Goal: Task Accomplishment & Management: Manage account settings

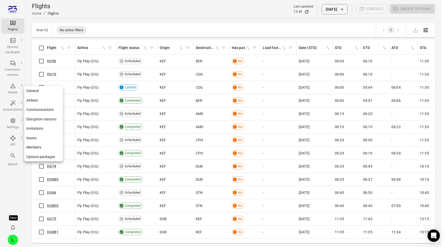
click at [45, 119] on link "Disruption reasons" at bounding box center [43, 119] width 39 height 10
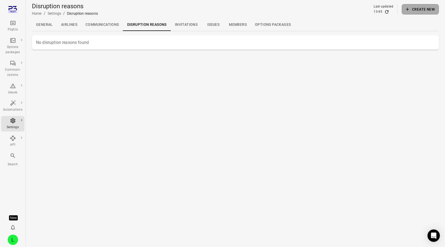
click at [425, 10] on button "Create new" at bounding box center [420, 9] width 37 height 10
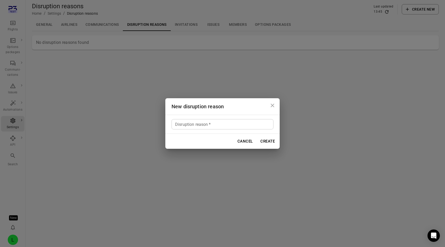
click at [236, 127] on input "Disruption reason   *" at bounding box center [223, 124] width 102 height 10
type input "*******"
click at [268, 141] on button "Create" at bounding box center [268, 141] width 20 height 11
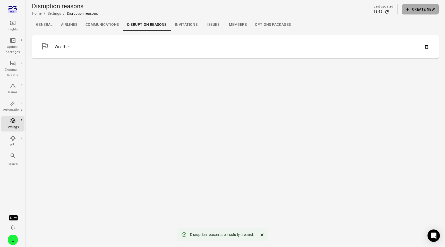
click at [428, 9] on button "Create new" at bounding box center [420, 9] width 37 height 10
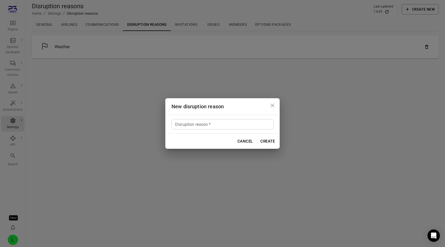
click at [234, 115] on div "Disruption reason   * Disruption reason   *" at bounding box center [222, 124] width 114 height 19
click at [235, 124] on input "Disruption reason   *" at bounding box center [223, 124] width 102 height 10
type input "******"
click at [269, 144] on button "Create" at bounding box center [268, 141] width 20 height 11
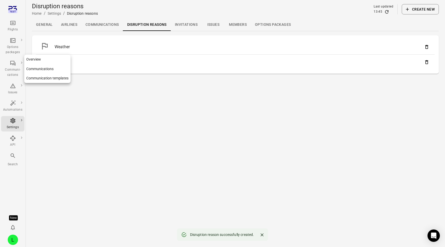
click at [35, 69] on link "Communications" at bounding box center [47, 69] width 46 height 10
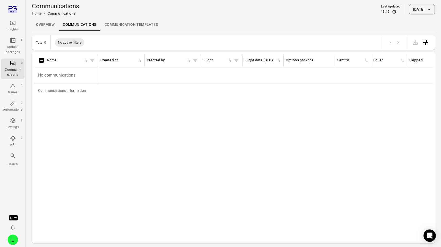
click at [422, 10] on button "[DATE]" at bounding box center [422, 9] width 26 height 10
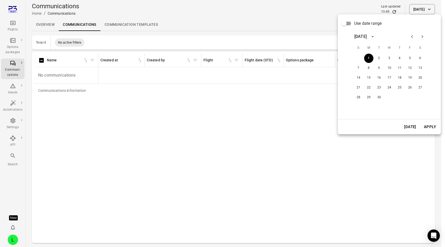
click at [356, 23] on span "Use date range" at bounding box center [368, 23] width 28 height 6
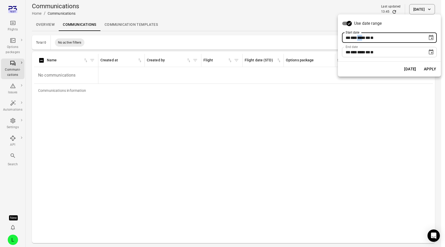
click at [365, 37] on span "****" at bounding box center [361, 38] width 8 height 4
click at [433, 37] on icon "Choose date, selected date is Sep 1, 2025" at bounding box center [431, 38] width 6 height 6
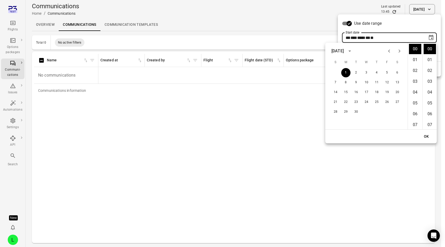
click at [344, 51] on div "September 2025" at bounding box center [337, 51] width 12 height 6
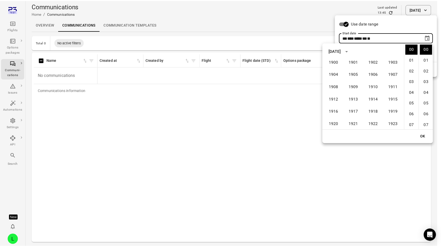
scroll to position [352, 0]
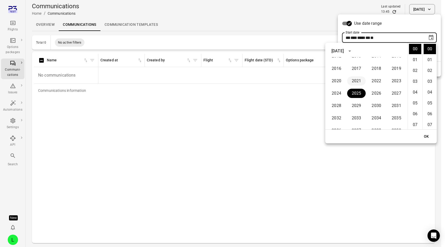
click at [359, 81] on button "2021" at bounding box center [356, 80] width 19 height 9
type input "**********"
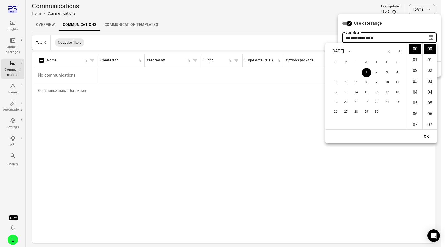
click at [425, 132] on button "OK" at bounding box center [426, 137] width 16 height 10
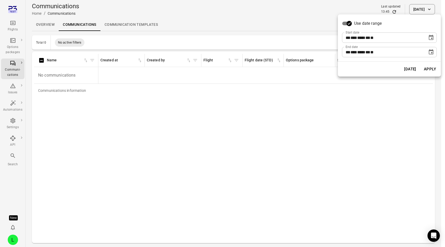
click at [430, 71] on button "Apply" at bounding box center [430, 69] width 18 height 11
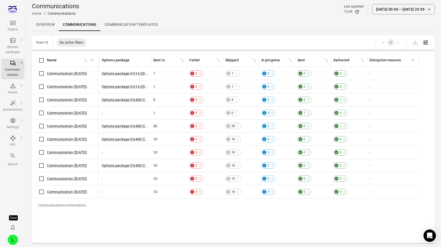
scroll to position [0, 196]
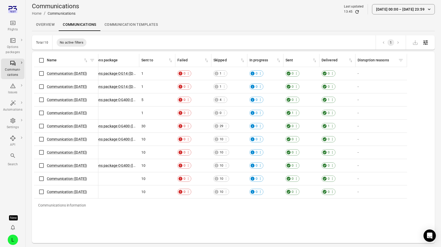
click at [402, 62] on icon "Filter by disruption reasons" at bounding box center [400, 60] width 5 height 5
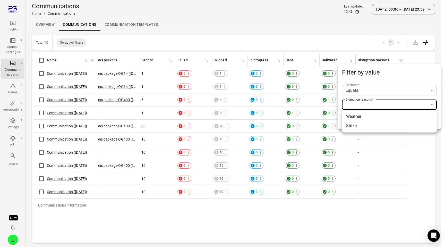
click at [377, 104] on body "Flights Options packages Communi-cations Issues Automations Settings API Search…" at bounding box center [222, 131] width 445 height 263
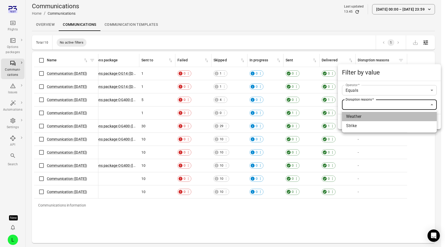
click at [373, 116] on li "Weather" at bounding box center [389, 116] width 95 height 9
type input "*******"
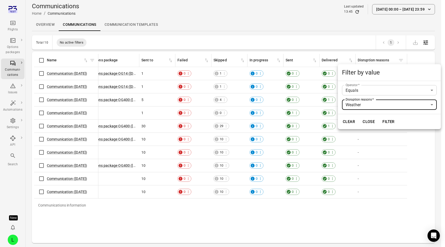
click at [392, 121] on button "Filter" at bounding box center [389, 121] width 18 height 11
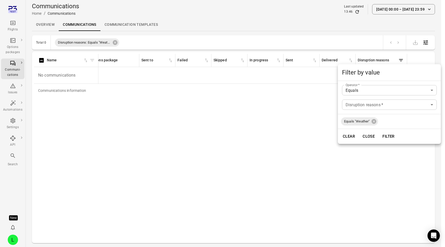
click at [14, 120] on div at bounding box center [222, 123] width 445 height 247
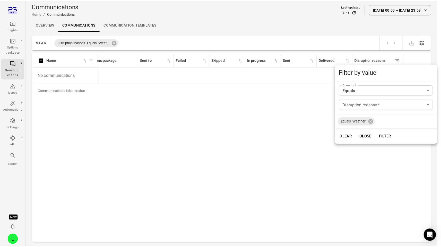
scroll to position [0, 192]
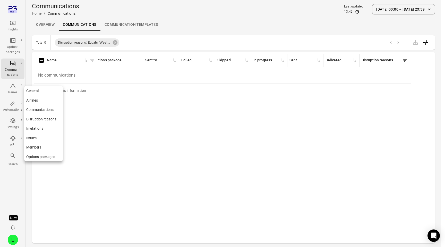
click at [12, 122] on icon "Main navigation" at bounding box center [12, 120] width 5 height 5
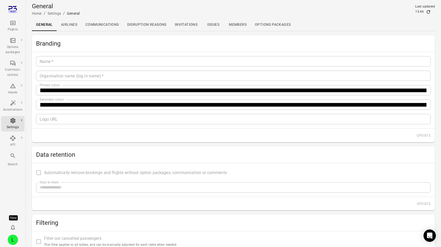
type input "*********"
type input "*******"
type input "**********"
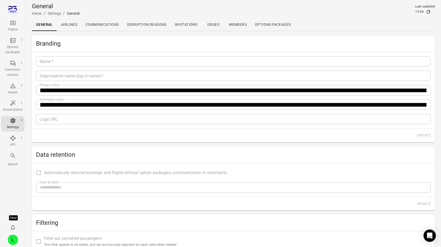
type input "**"
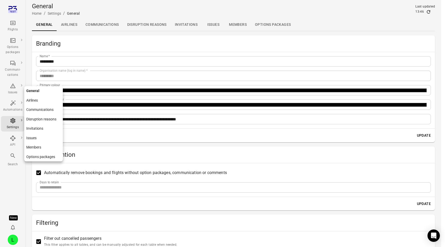
click at [39, 115] on link "Disruption reasons" at bounding box center [43, 119] width 39 height 10
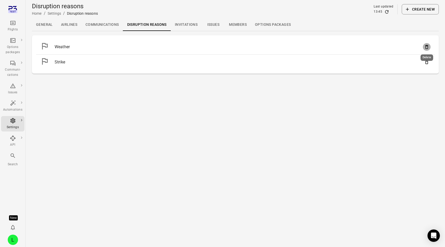
click at [426, 47] on icon "Delete" at bounding box center [426, 46] width 5 height 5
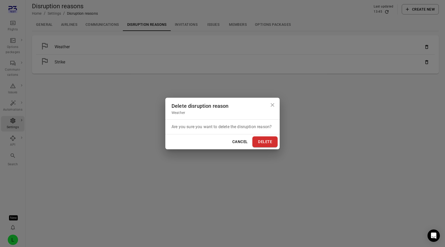
click at [268, 138] on button "Delete" at bounding box center [264, 141] width 25 height 11
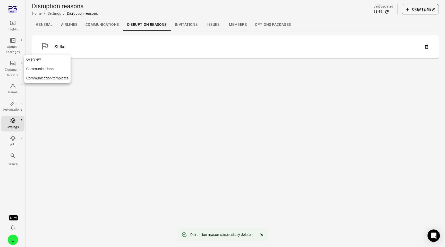
click at [41, 68] on link "Communications" at bounding box center [47, 69] width 46 height 10
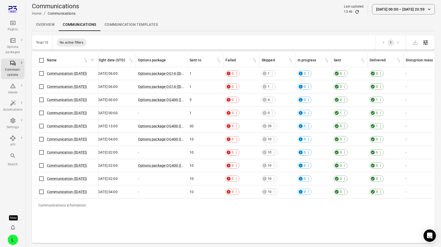
scroll to position [0, 196]
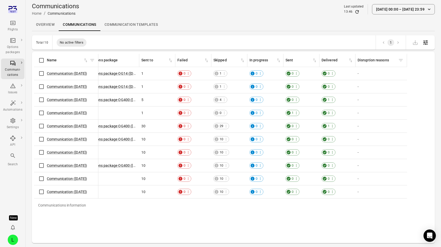
click at [402, 58] on icon "Filter by disruption reasons" at bounding box center [400, 60] width 5 height 5
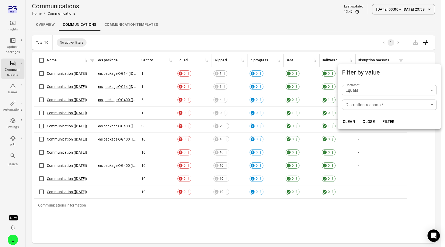
click at [391, 107] on body "Flights Options packages Communi-cations Issues Automations Settings API Search…" at bounding box center [222, 131] width 445 height 263
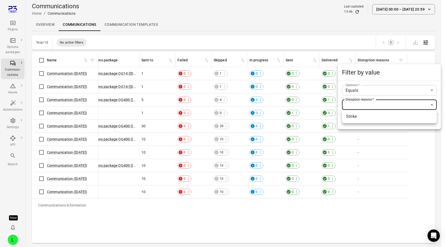
click at [348, 38] on div at bounding box center [222, 123] width 445 height 247
click at [335, 33] on div at bounding box center [222, 123] width 445 height 247
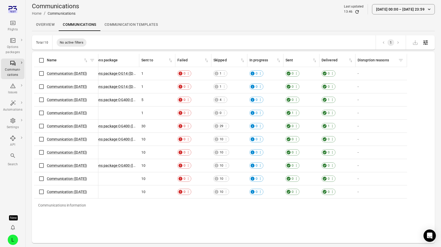
scroll to position [0, 192]
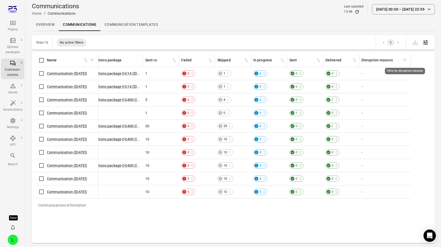
click at [406, 57] on button "Filter by disruption reasons" at bounding box center [405, 60] width 8 height 8
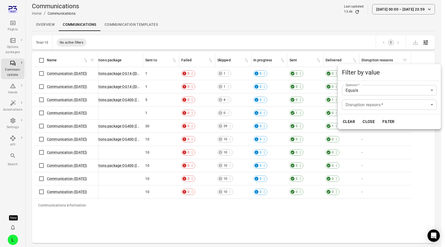
click at [397, 102] on body "Flights Options packages Communi-cations Issues Automations Settings API Search…" at bounding box center [222, 131] width 445 height 263
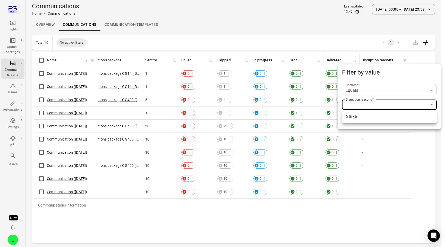
click at [287, 31] on div at bounding box center [222, 123] width 445 height 247
click at [91, 160] on div at bounding box center [222, 123] width 445 height 247
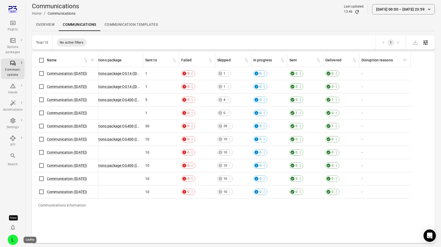
click at [14, 237] on div "L" at bounding box center [13, 239] width 10 height 10
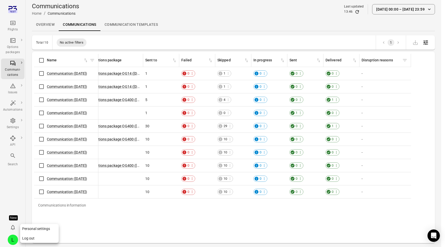
click at [35, 236] on button "Log out" at bounding box center [39, 238] width 39 height 10
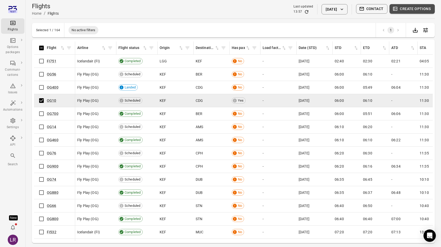
click at [408, 11] on button "Create options" at bounding box center [412, 9] width 45 height 10
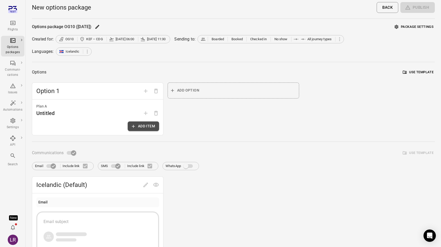
click at [150, 125] on button "Add item" at bounding box center [143, 126] width 31 height 10
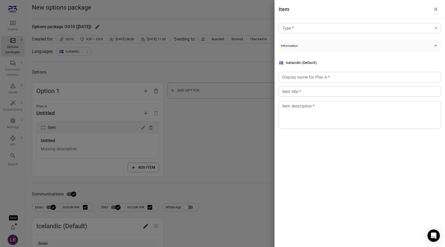
click at [324, 35] on div "Type   * ​ Type   * Information Icelandic (Default) Display name for Plan A   *…" at bounding box center [360, 80] width 171 height 122
click at [323, 31] on body "Flights Options packages Communi-cations Issues Automations Settings API Search…" at bounding box center [222, 220] width 445 height 441
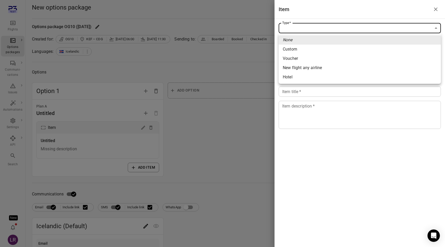
click at [303, 67] on span "New flight any airline" at bounding box center [360, 68] width 154 height 6
type input "**********"
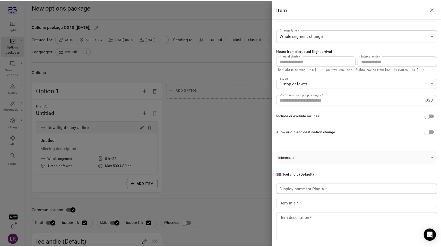
scroll to position [55, 0]
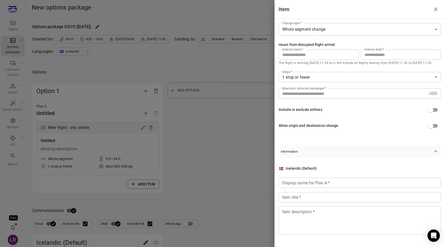
click at [209, 136] on div at bounding box center [222, 123] width 445 height 247
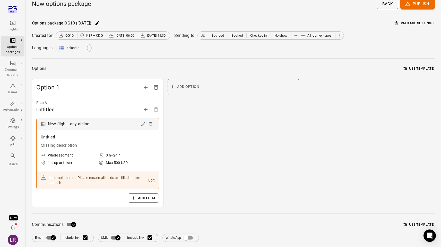
scroll to position [0, 0]
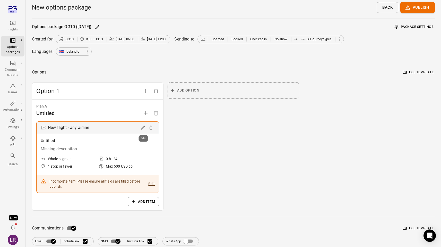
click at [143, 130] on icon "Edit" at bounding box center [143, 127] width 5 height 5
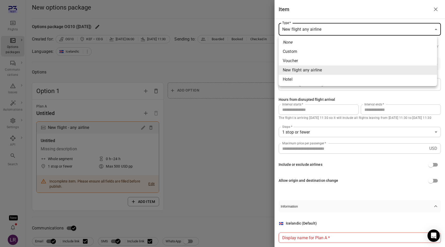
click at [354, 32] on body "**********" at bounding box center [222, 237] width 445 height 475
click at [310, 71] on span "New flight any airline" at bounding box center [358, 70] width 150 height 6
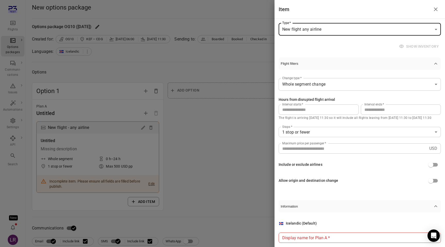
click at [245, 59] on div at bounding box center [222, 123] width 445 height 247
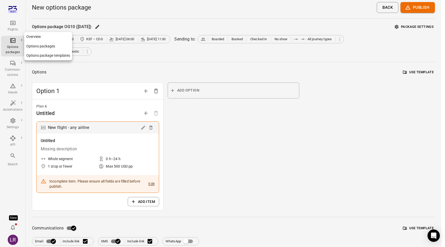
click at [34, 46] on link "Options packages" at bounding box center [48, 46] width 48 height 10
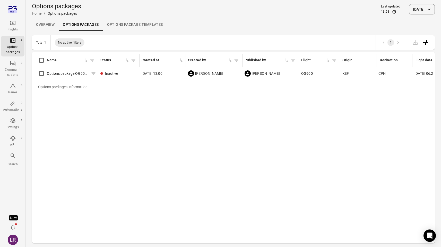
click at [60, 73] on link "Options package OG900 ([DATE])" at bounding box center [74, 73] width 54 height 4
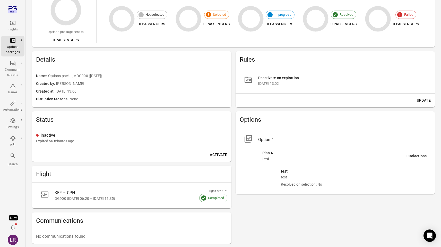
scroll to position [73, 0]
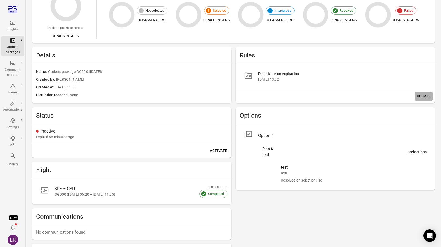
click at [427, 97] on button "Update" at bounding box center [424, 96] width 18 height 10
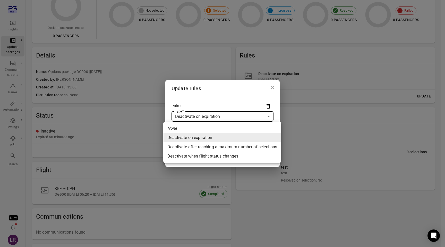
click at [195, 116] on body "Flights Options packages Communi-cations Issues Automations Settings API Search…" at bounding box center [222, 115] width 445 height 376
click at [326, 107] on div at bounding box center [222, 123] width 445 height 247
click at [242, 113] on body "Flights Options packages Communi-cations Issues Automations Settings API Search…" at bounding box center [222, 115] width 445 height 376
click at [273, 88] on div at bounding box center [222, 123] width 445 height 247
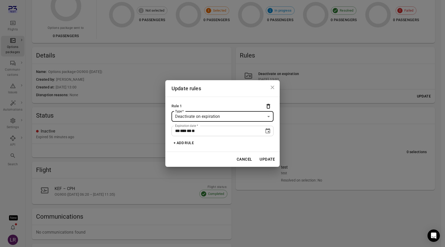
click at [273, 87] on icon "Close dialog" at bounding box center [272, 87] width 6 height 6
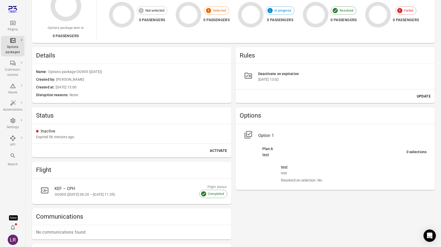
click at [308, 107] on div "Rules Deactivate on expiration [DATE] 13:02 Update Options Option 1 Plan A test…" at bounding box center [336, 160] width 200 height 227
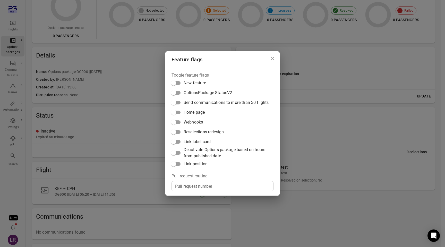
click at [275, 71] on div "Toggle feature flags New feature OptionsPackage StatusV2 Send communications to…" at bounding box center [222, 132] width 114 height 128
click at [273, 66] on h2 "Feature flags" at bounding box center [222, 59] width 114 height 16
click at [274, 61] on icon "Close dialog" at bounding box center [272, 58] width 6 height 6
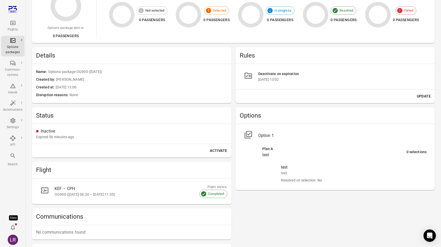
click at [282, 74] on div "Deactivate on expiration" at bounding box center [342, 74] width 169 height 6
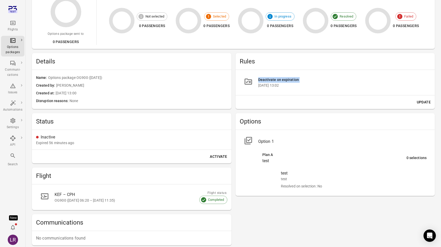
scroll to position [62, 0]
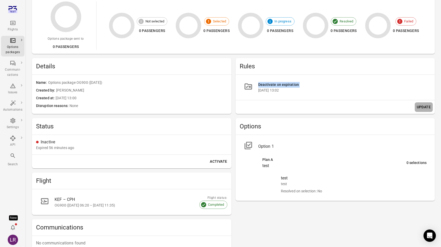
click at [422, 109] on button "Update" at bounding box center [424, 107] width 18 height 10
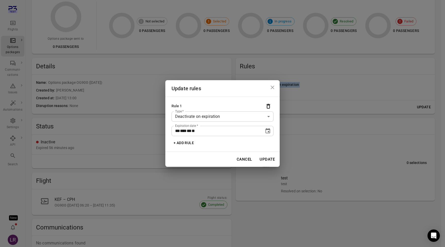
click at [207, 115] on body "Flights Options packages Communi-cations Issues Automations Settings API Search…" at bounding box center [222, 126] width 445 height 376
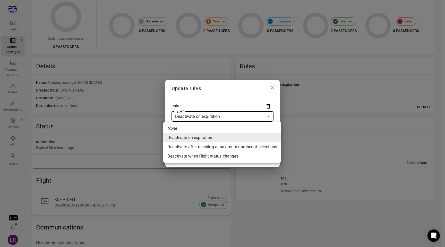
click at [244, 103] on div at bounding box center [222, 123] width 445 height 247
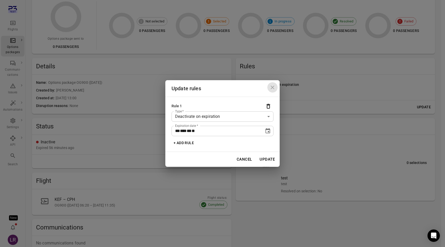
click at [272, 88] on icon "Close dialog" at bounding box center [272, 87] width 6 height 6
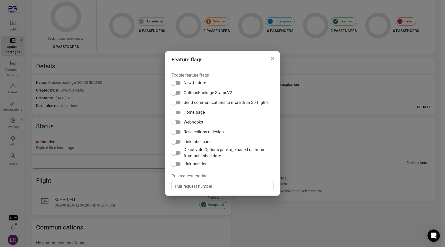
click at [197, 151] on span "Deactivate Options package based on hours from published date" at bounding box center [227, 153] width 86 height 12
click at [367, 101] on div "Feature flags Toggle feature flags New feature OptionsPackage StatusV2 Send com…" at bounding box center [222, 123] width 445 height 247
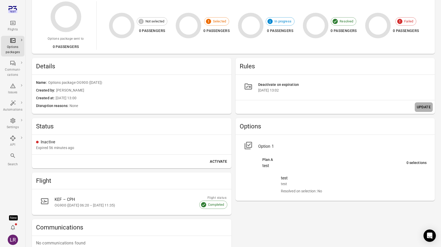
click at [424, 110] on button "Update" at bounding box center [424, 107] width 18 height 10
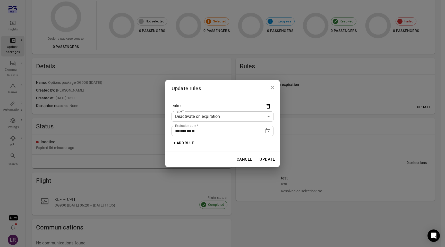
click at [243, 110] on div "Rule 1" at bounding box center [223, 106] width 102 height 10
click at [242, 114] on body "Flights Options packages Communi-cations Issues Automations Settings API Search…" at bounding box center [222, 126] width 445 height 376
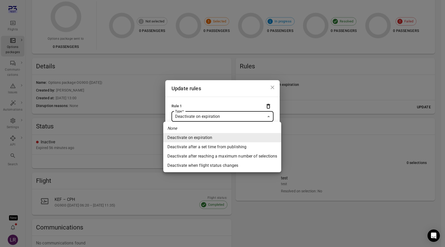
click at [322, 93] on div at bounding box center [222, 123] width 445 height 247
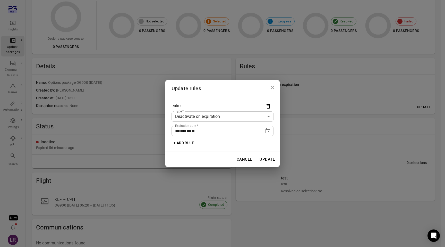
click at [322, 93] on div "**********" at bounding box center [222, 123] width 445 height 247
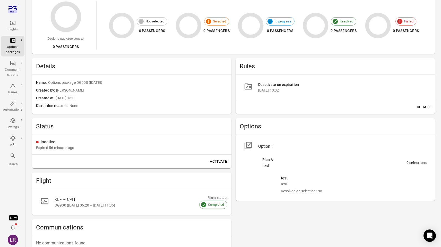
click at [423, 105] on button "Update" at bounding box center [424, 107] width 18 height 10
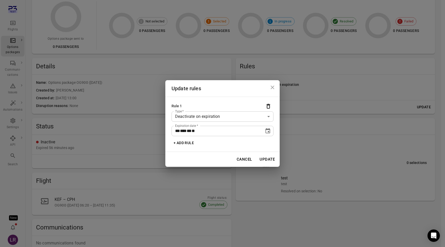
click at [267, 108] on icon "Delete" at bounding box center [268, 106] width 6 height 6
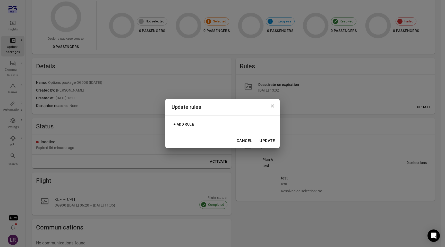
click at [268, 141] on button "Update" at bounding box center [267, 140] width 21 height 11
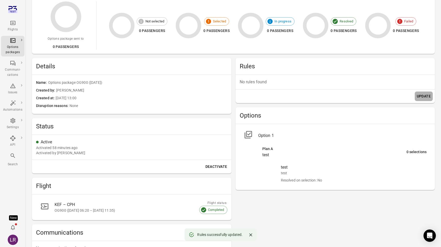
click at [425, 98] on button "Update" at bounding box center [424, 96] width 18 height 10
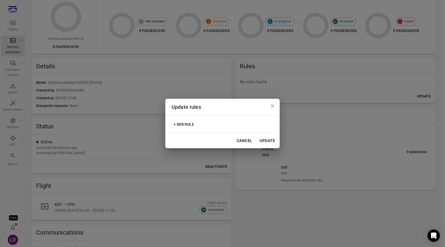
click at [194, 125] on button "+ Add rule" at bounding box center [184, 125] width 24 height 10
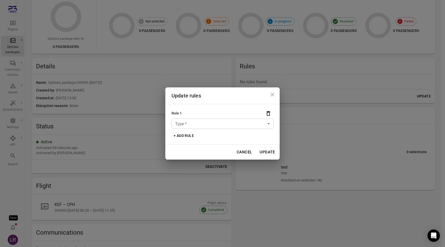
click at [191, 129] on div "Rule 1 Type   * ​ Type   * + Add rule" at bounding box center [222, 124] width 114 height 41
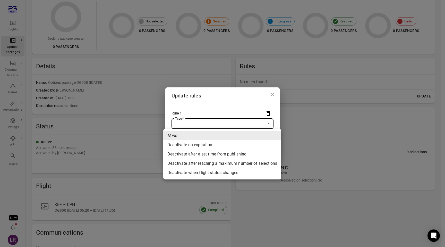
click at [197, 125] on body "Flights Options packages Communi-cations Issues Automations Settings API Search…" at bounding box center [222, 128] width 445 height 381
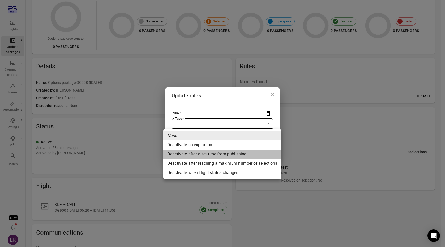
click at [215, 154] on li "Deactivate after a set time from publishing" at bounding box center [222, 153] width 118 height 9
type input "**********"
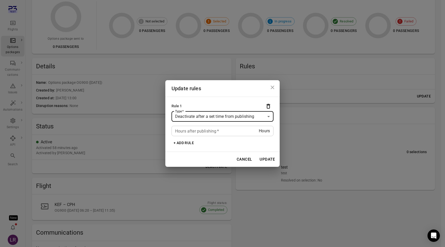
click at [234, 129] on input "Hours after publishing   *" at bounding box center [215, 131] width 87 height 10
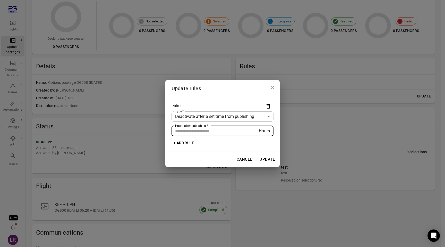
type input "**"
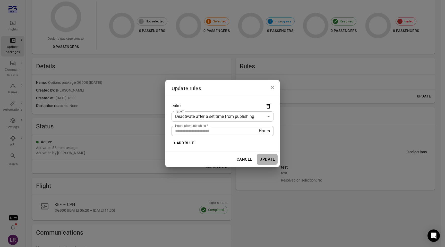
click at [269, 158] on button "Update" at bounding box center [267, 159] width 21 height 11
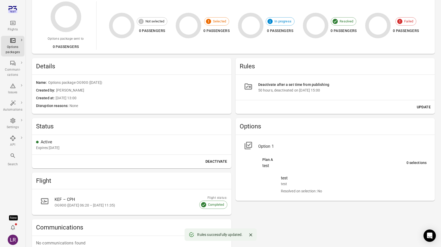
click at [423, 108] on button "Update" at bounding box center [424, 107] width 18 height 10
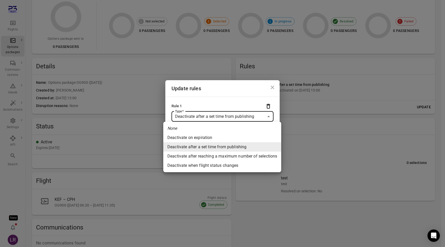
click at [244, 118] on body "Flights Options packages Communi-cations Issues Automations Settings API Search…" at bounding box center [222, 126] width 445 height 376
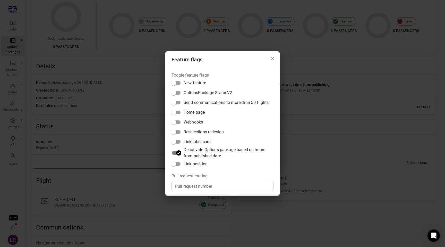
click at [284, 137] on div "Feature flags Toggle feature flags New feature OptionsPackage StatusV2 Send com…" at bounding box center [222, 123] width 445 height 247
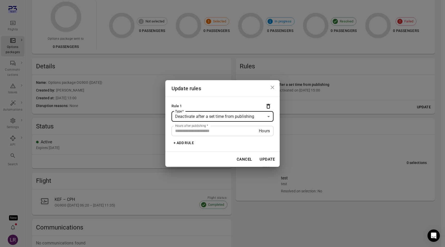
click at [300, 133] on div "**********" at bounding box center [222, 123] width 445 height 247
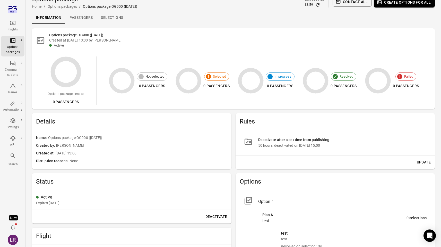
scroll to position [0, 0]
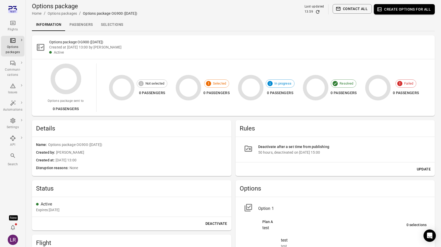
click at [235, 120] on div "Options package OG900 ([DATE]) Created at [DATE] 13:00 by [PERSON_NAME] - avila…" at bounding box center [233, 195] width 403 height 320
click at [299, 146] on div "Deactivate after a set time from publishing" at bounding box center [342, 147] width 169 height 6
copy div "Deactivate after a set time from publishing"
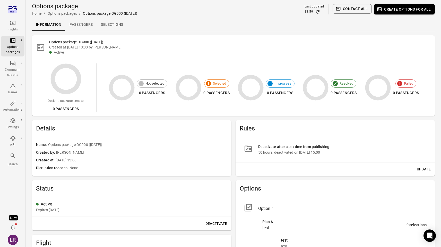
click at [363, 154] on div "50 hours, deactivated on [DATE] 15:00" at bounding box center [342, 152] width 169 height 5
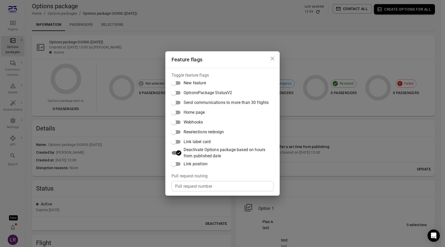
click at [343, 146] on div "Feature flags Toggle feature flags New feature OptionsPackage StatusV2 Send com…" at bounding box center [222, 123] width 445 height 247
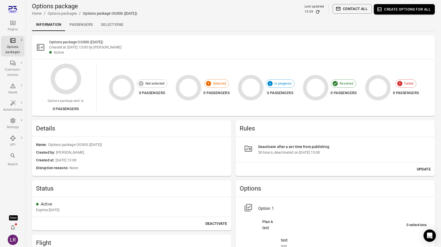
click at [425, 168] on button "Update" at bounding box center [424, 169] width 18 height 10
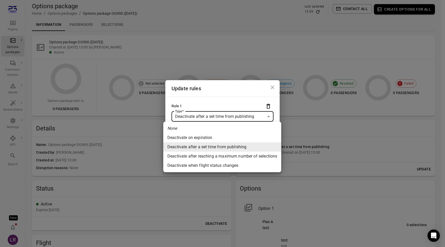
click at [232, 117] on body "Flights Options packages Communi-cations Issues Automations Settings API Search…" at bounding box center [222, 188] width 445 height 376
click at [272, 85] on div at bounding box center [222, 123] width 445 height 247
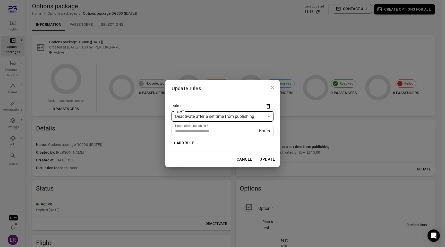
click at [272, 88] on icon "Close dialog" at bounding box center [272, 87] width 6 height 6
